Goal: Transaction & Acquisition: Book appointment/travel/reservation

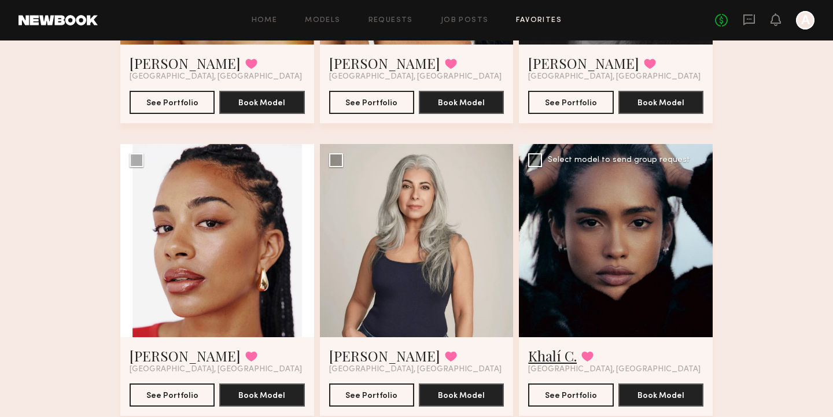
scroll to position [1165, 0]
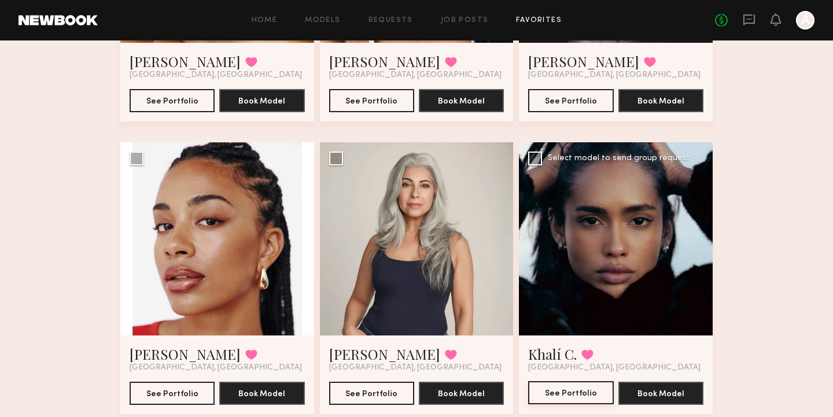
click at [560, 398] on button "See Portfolio" at bounding box center [570, 392] width 85 height 23
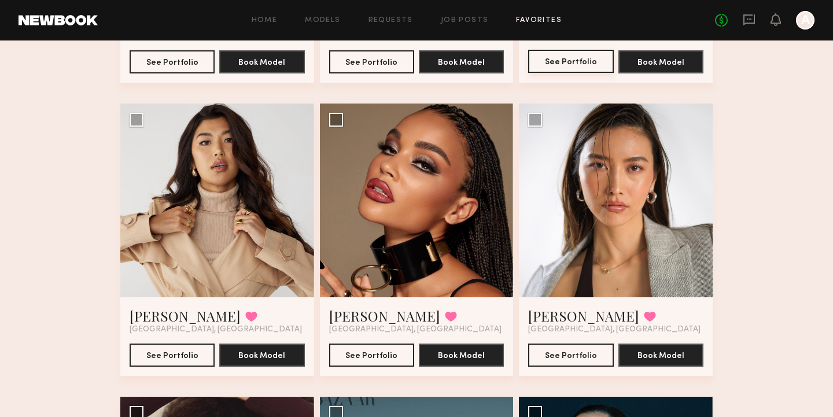
scroll to position [1497, 0]
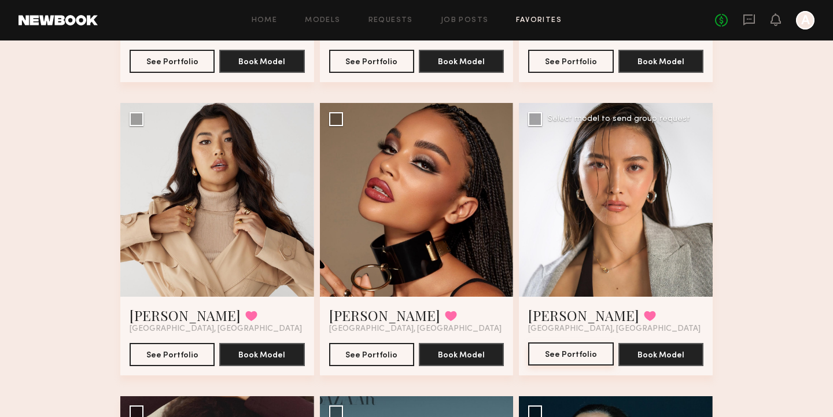
click at [562, 350] on button "See Portfolio" at bounding box center [570, 353] width 85 height 23
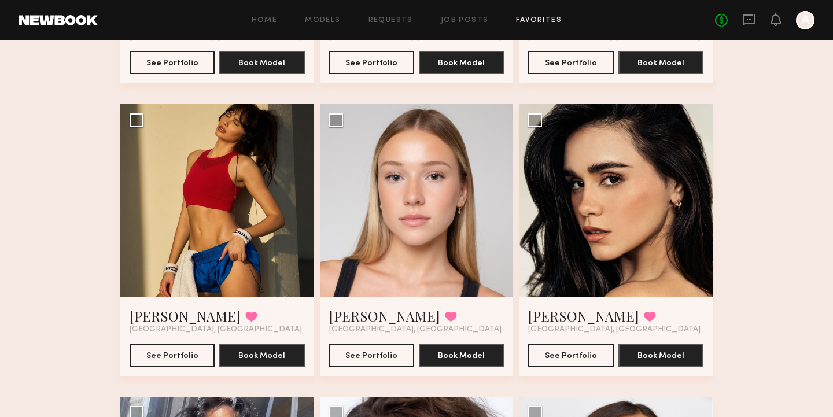
scroll to position [2082, 0]
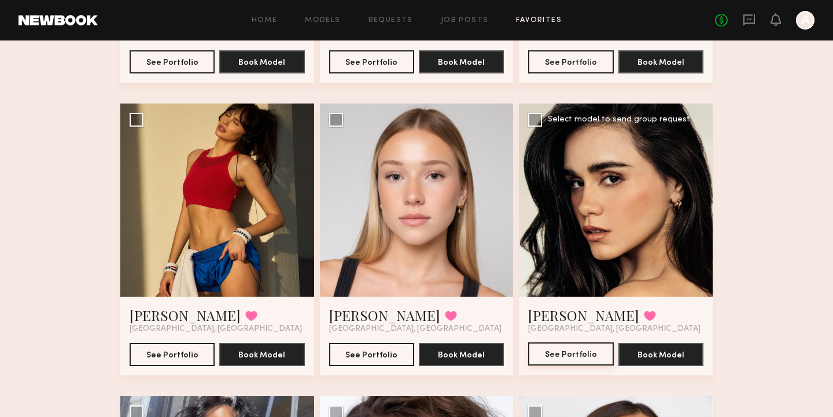
click at [567, 359] on button "See Portfolio" at bounding box center [570, 353] width 85 height 23
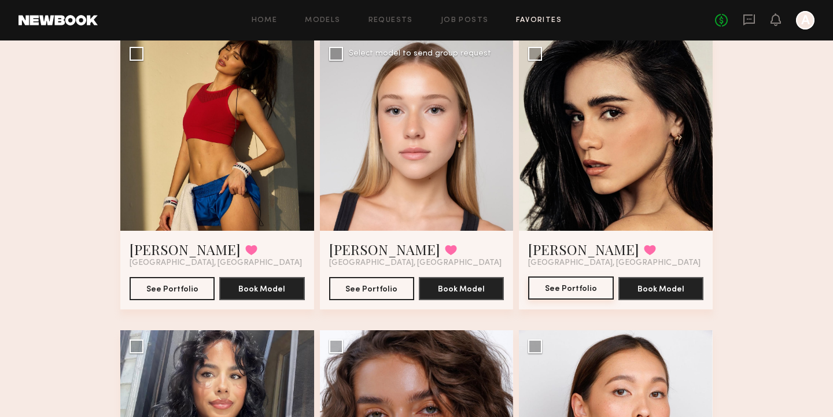
scroll to position [2154, 0]
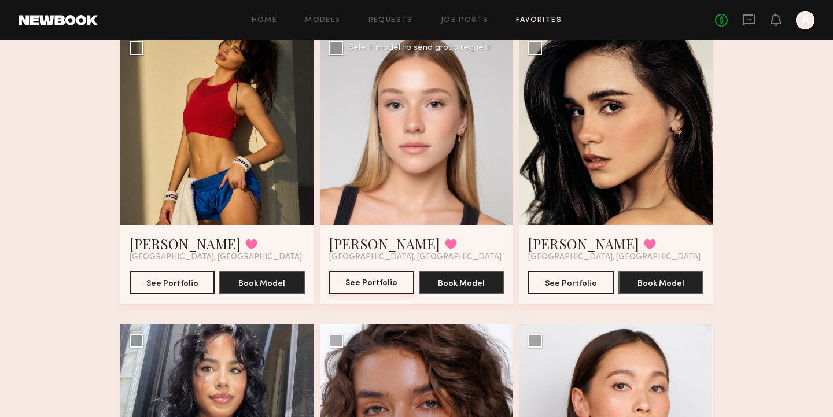
click at [387, 282] on button "See Portfolio" at bounding box center [371, 282] width 85 height 23
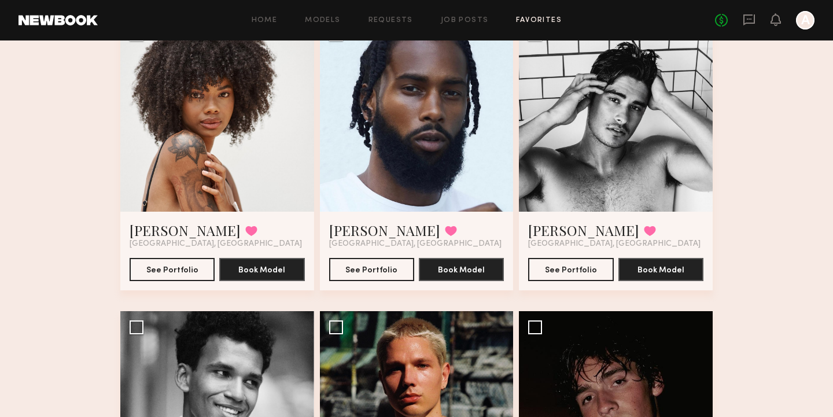
scroll to position [3378, 0]
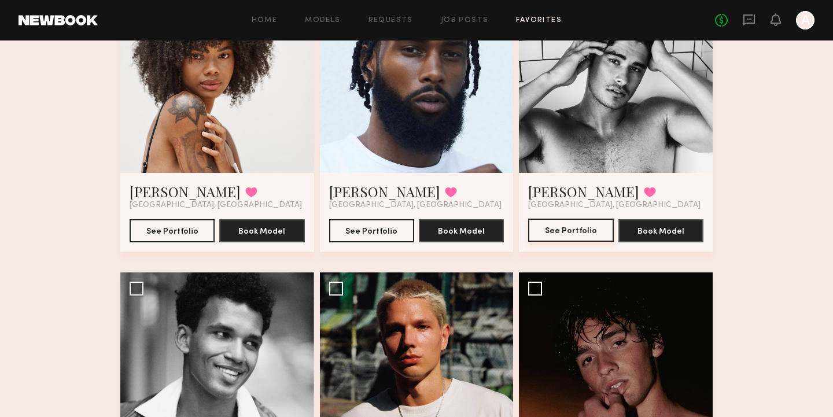
click at [591, 231] on button "See Portfolio" at bounding box center [570, 230] width 85 height 23
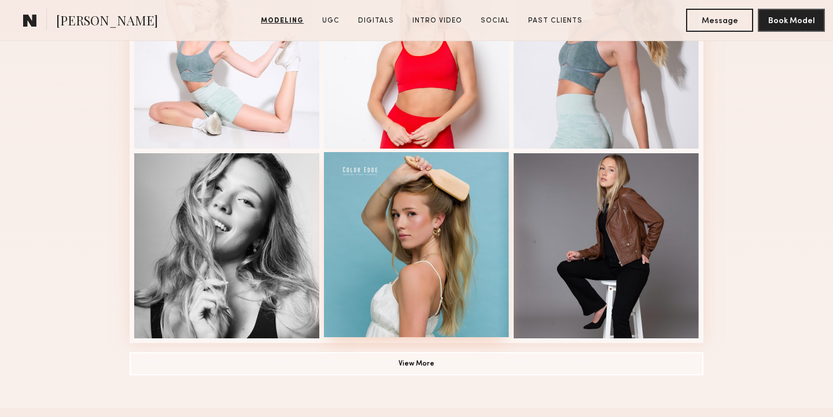
scroll to position [775, 0]
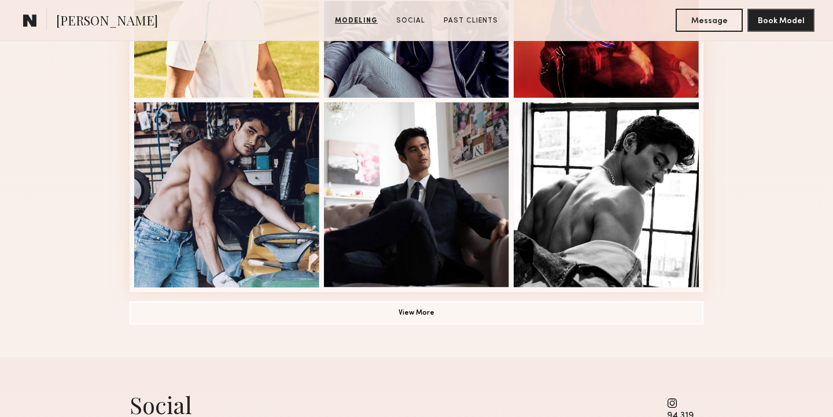
scroll to position [806, 0]
